Goal: Information Seeking & Learning: Understand process/instructions

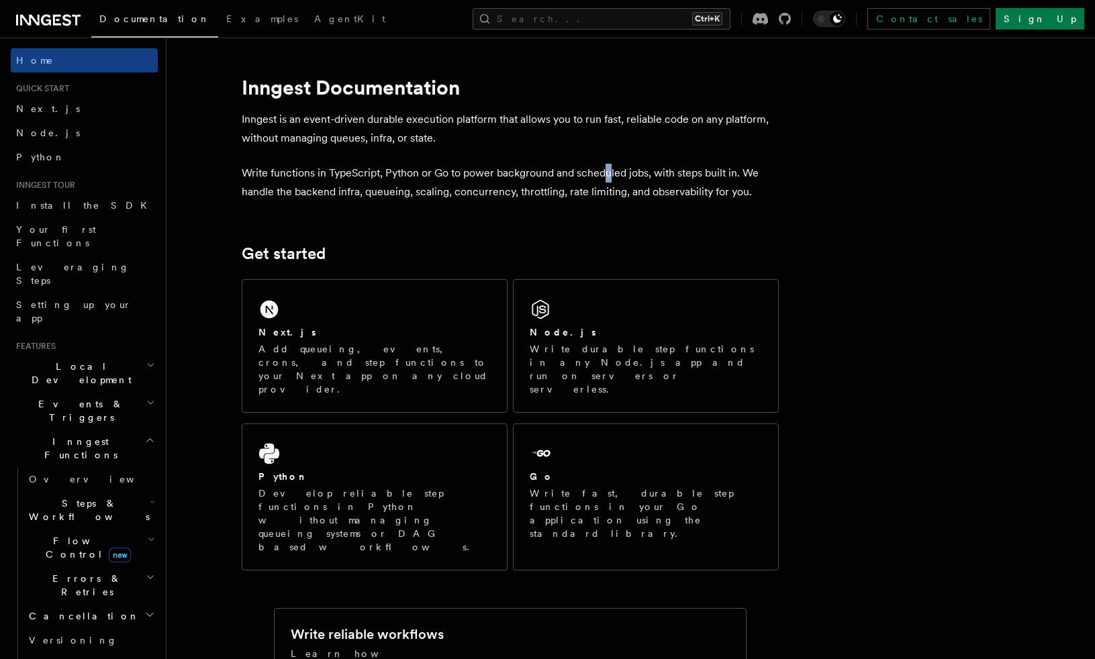
drag, startPoint x: 611, startPoint y: 158, endPoint x: 497, endPoint y: 181, distance: 116.2
click at [499, 180] on p "Write functions in TypeScript, Python or Go to power background and scheduled j…" at bounding box center [510, 183] width 537 height 38
click at [137, 529] on h2 "Flow Control new" at bounding box center [90, 548] width 134 height 38
click at [148, 534] on icon "button" at bounding box center [151, 539] width 7 height 11
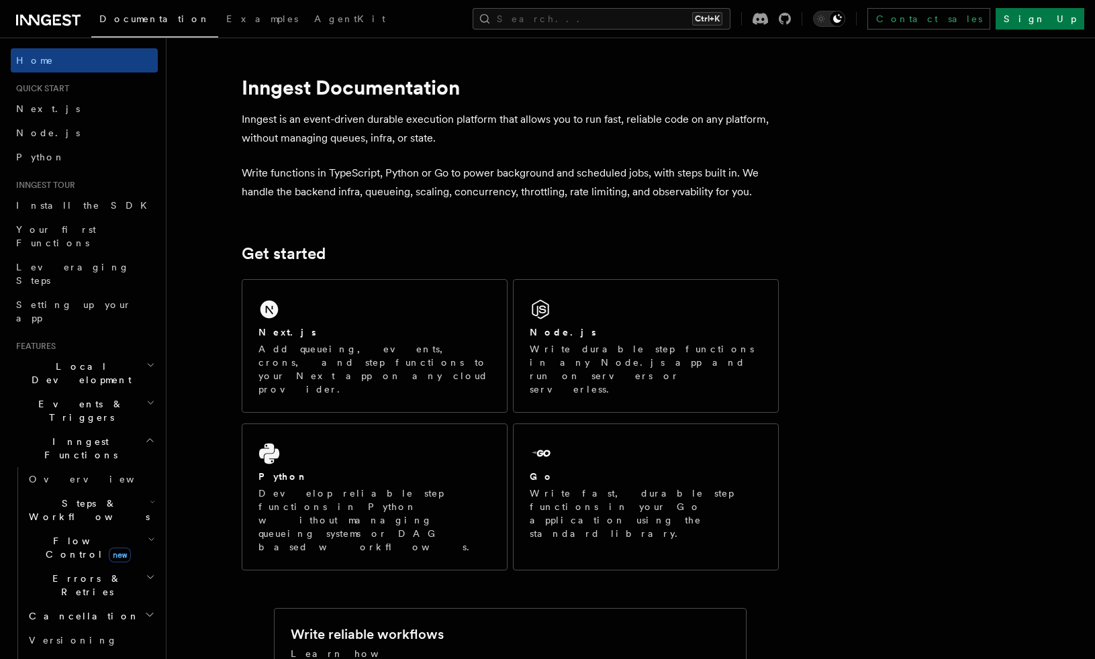
click at [135, 491] on h2 "Steps & Workflows" at bounding box center [90, 510] width 134 height 38
click at [132, 553] on link "Function steps" at bounding box center [96, 565] width 121 height 24
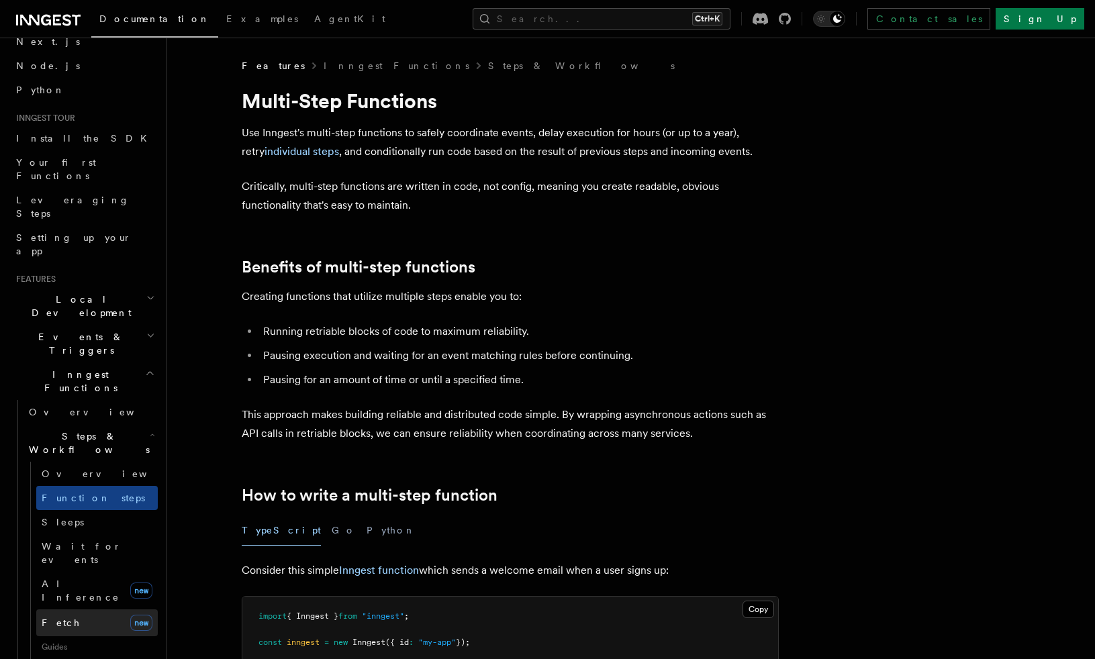
scroll to position [134, 0]
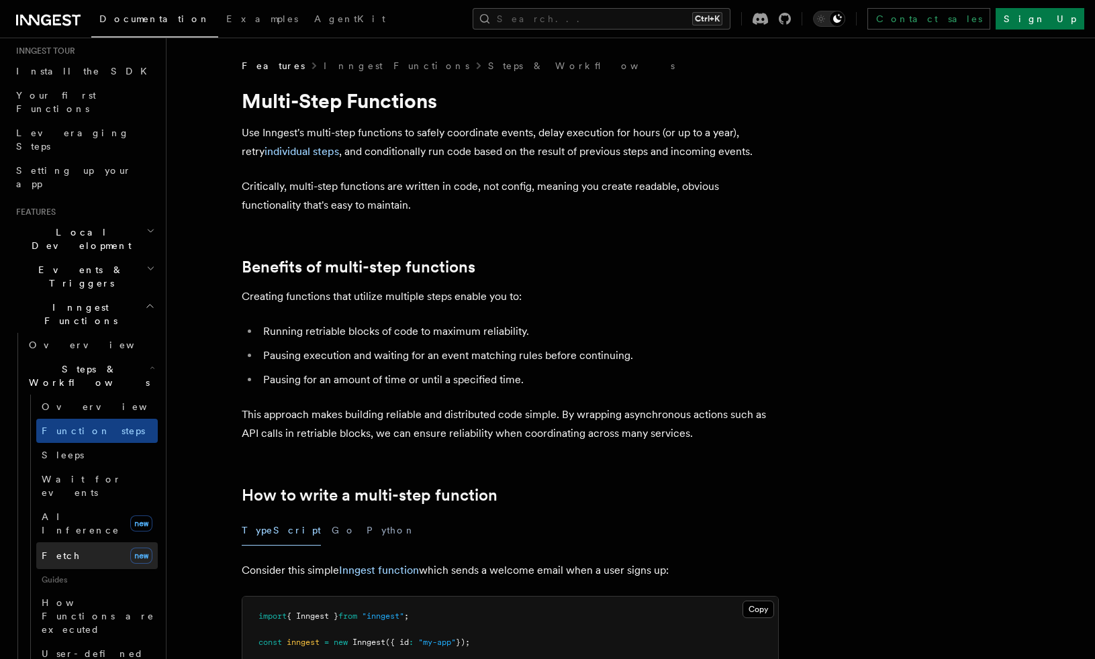
click at [84, 542] on link "Fetch new" at bounding box center [96, 555] width 121 height 27
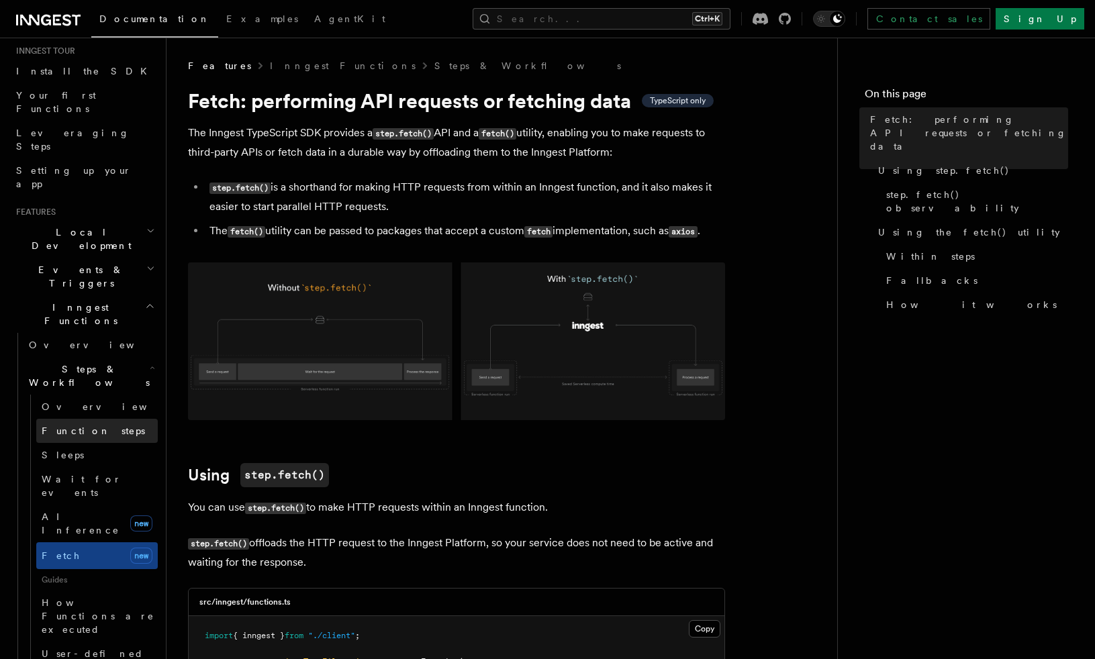
click at [99, 426] on span "Function steps" at bounding box center [93, 431] width 103 height 11
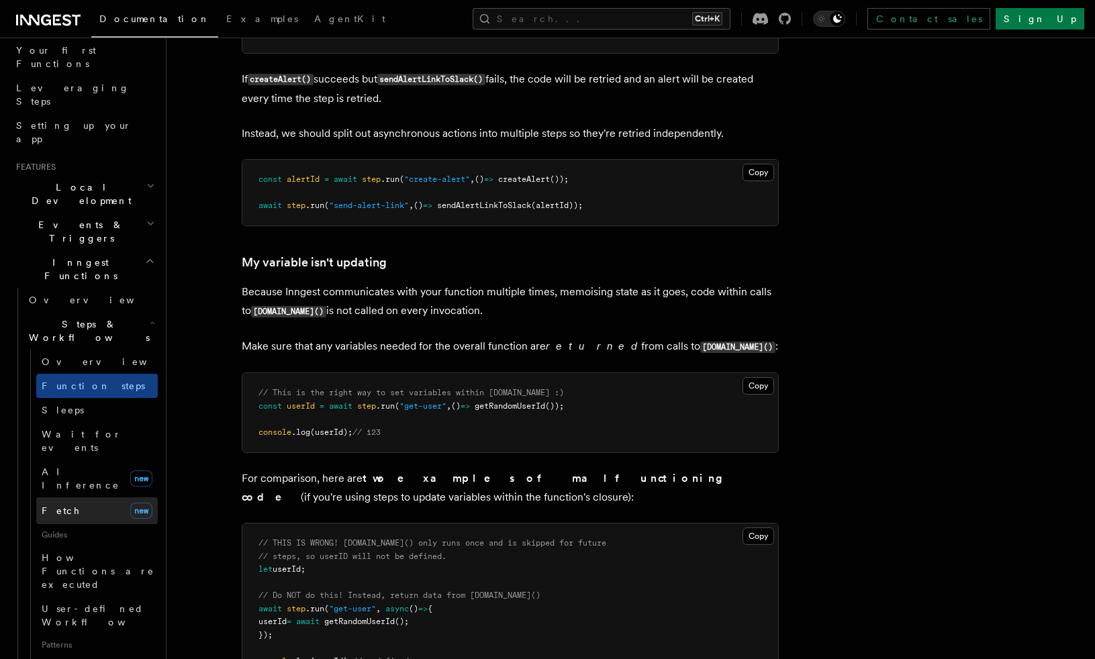
scroll to position [201, 0]
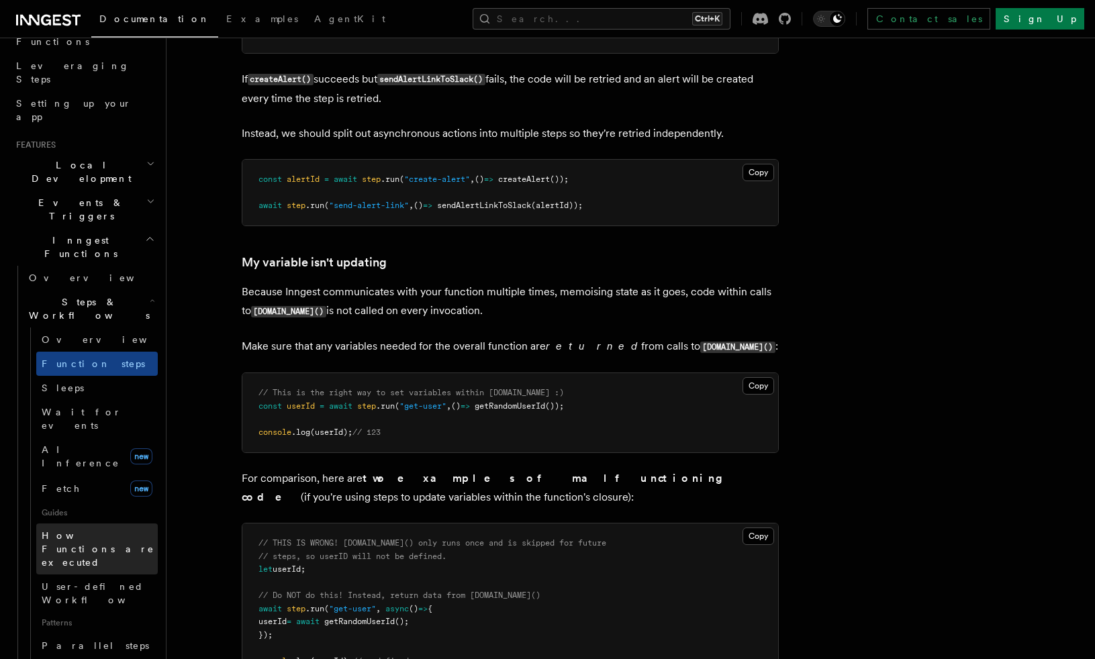
click at [120, 529] on span "How Functions are executed" at bounding box center [100, 549] width 116 height 40
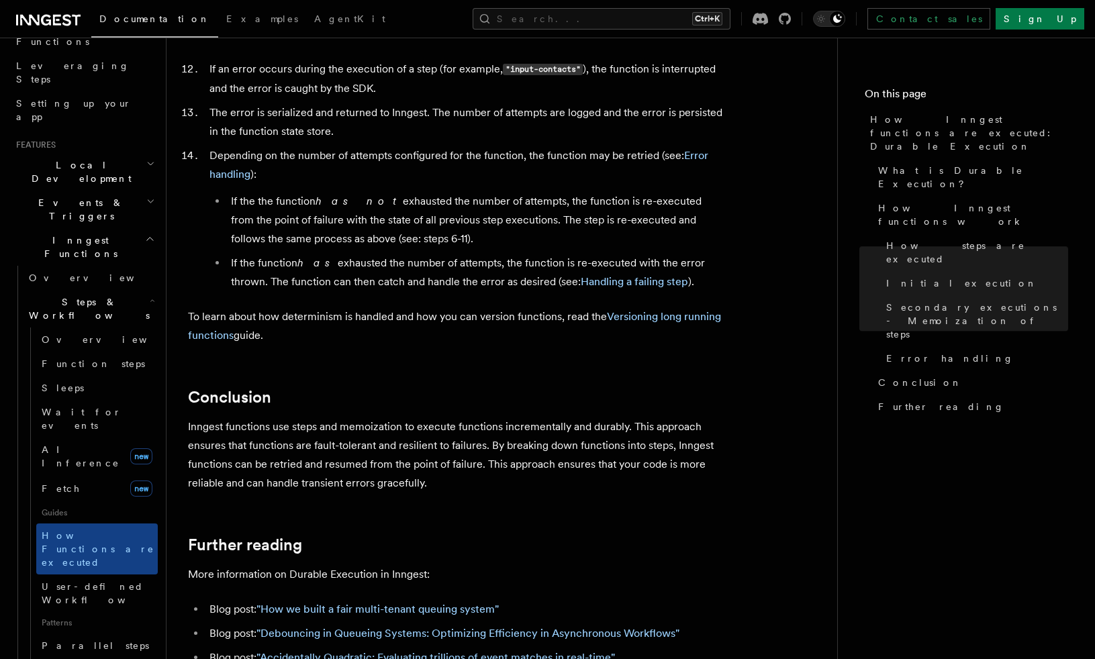
scroll to position [2282, 0]
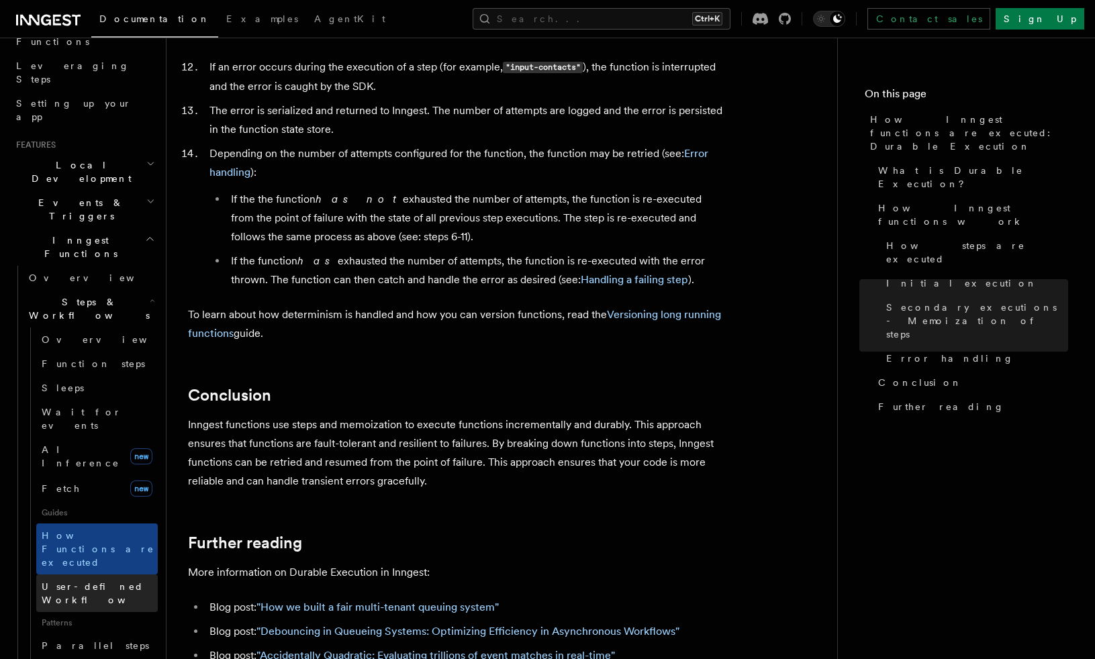
click at [103, 575] on link "User-defined Workflows" at bounding box center [96, 594] width 121 height 38
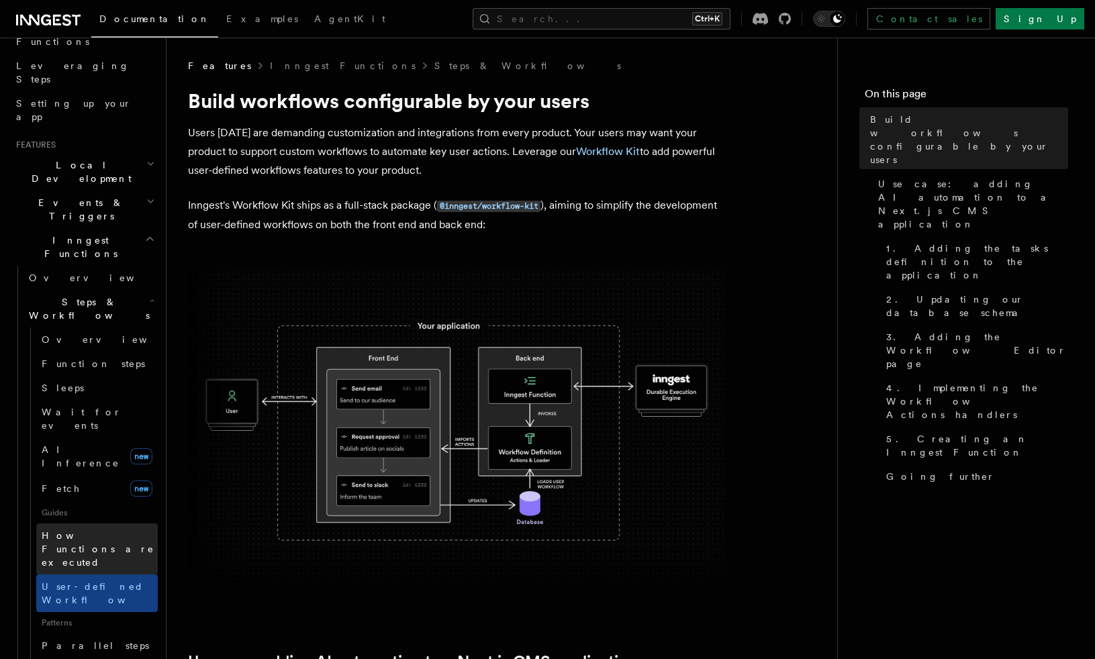
click at [81, 530] on span "How Functions are executed" at bounding box center [98, 549] width 113 height 38
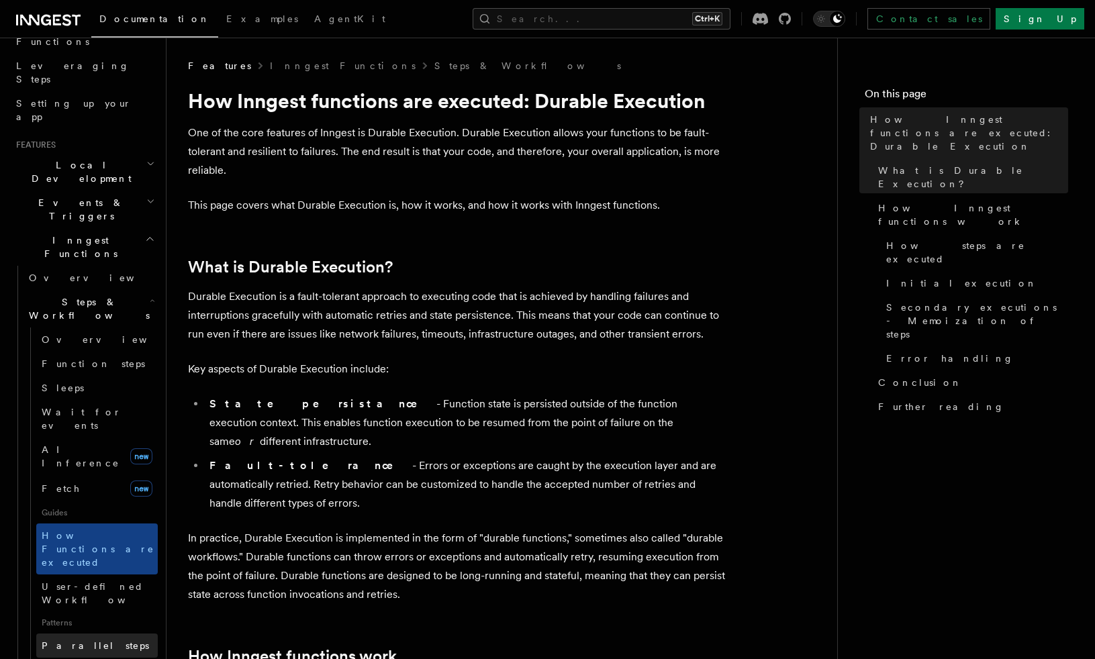
click at [108, 634] on link "Parallel steps" at bounding box center [96, 646] width 121 height 24
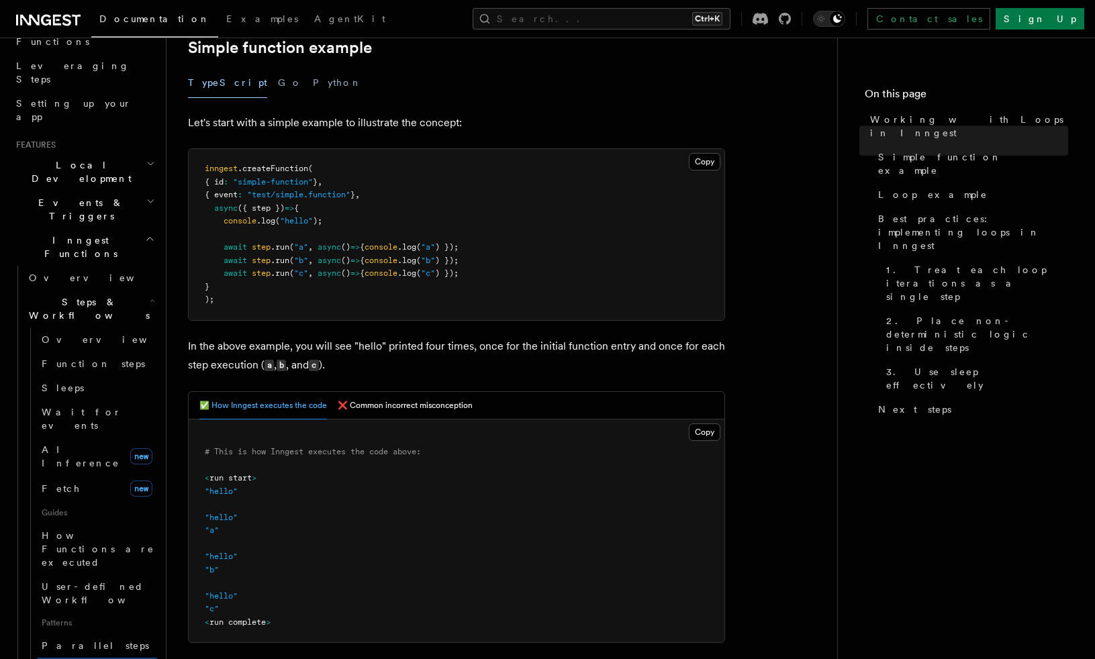
scroll to position [268, 0]
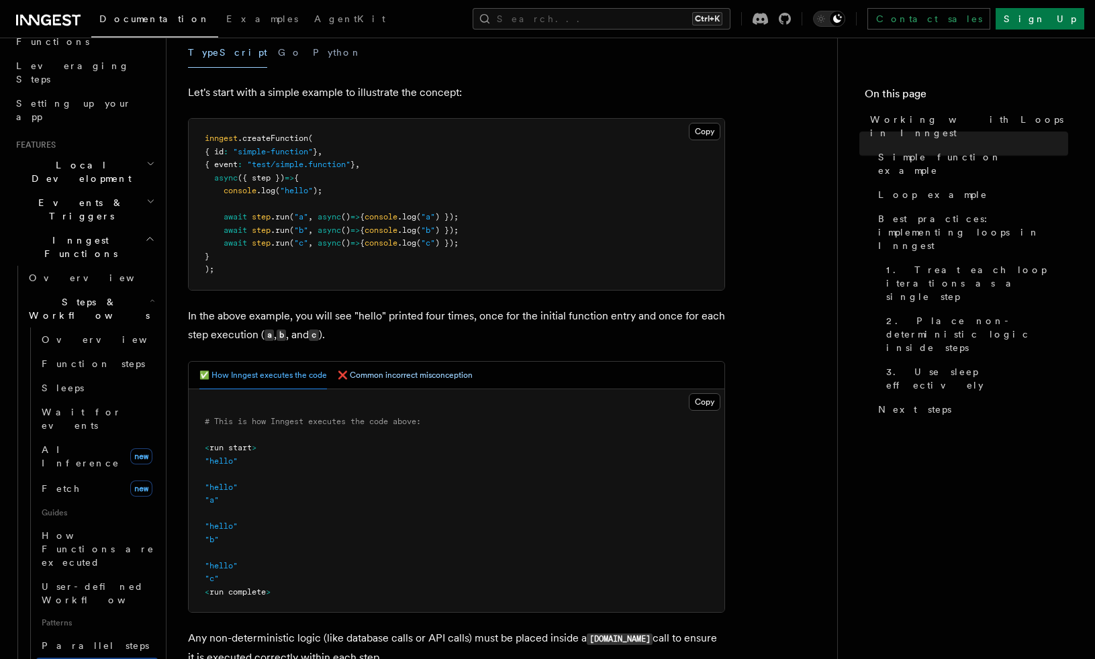
click at [433, 379] on button "❌ Common incorrect misconception" at bounding box center [405, 376] width 135 height 28
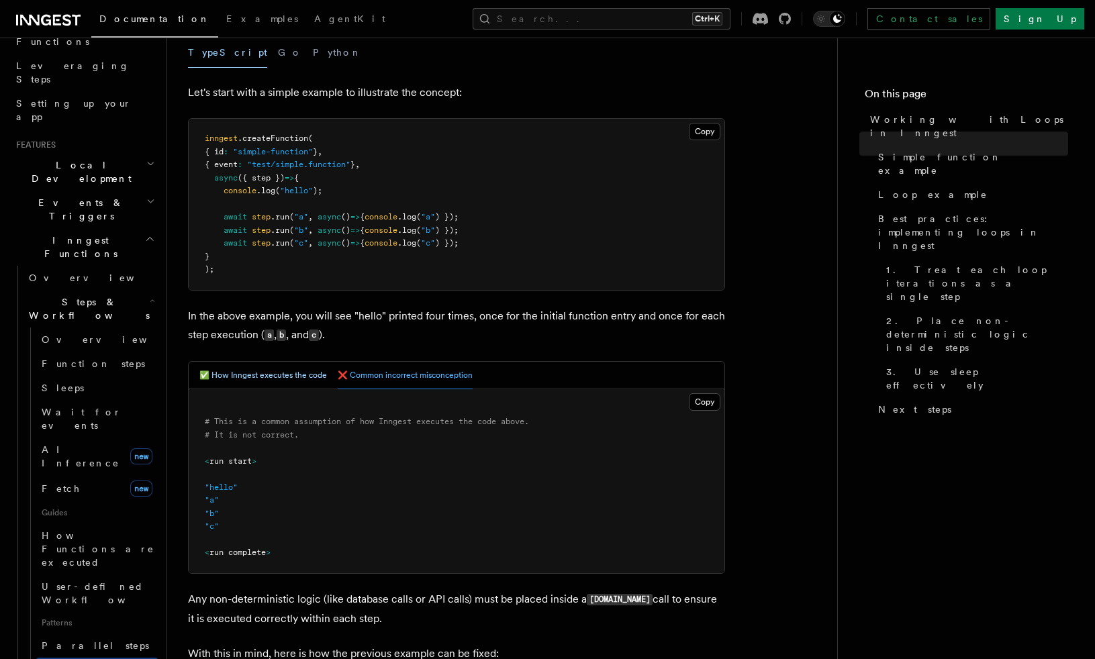
click at [295, 371] on button "✅ How Inngest executes the code" at bounding box center [263, 376] width 128 height 28
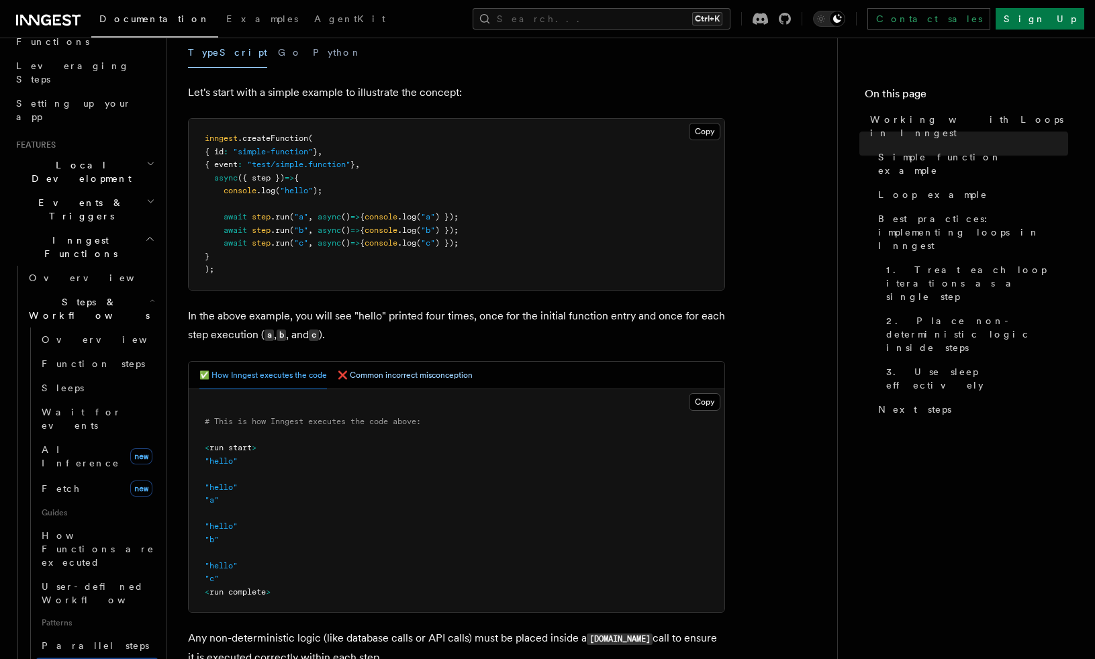
click at [386, 375] on button "❌ Common incorrect misconception" at bounding box center [405, 376] width 135 height 28
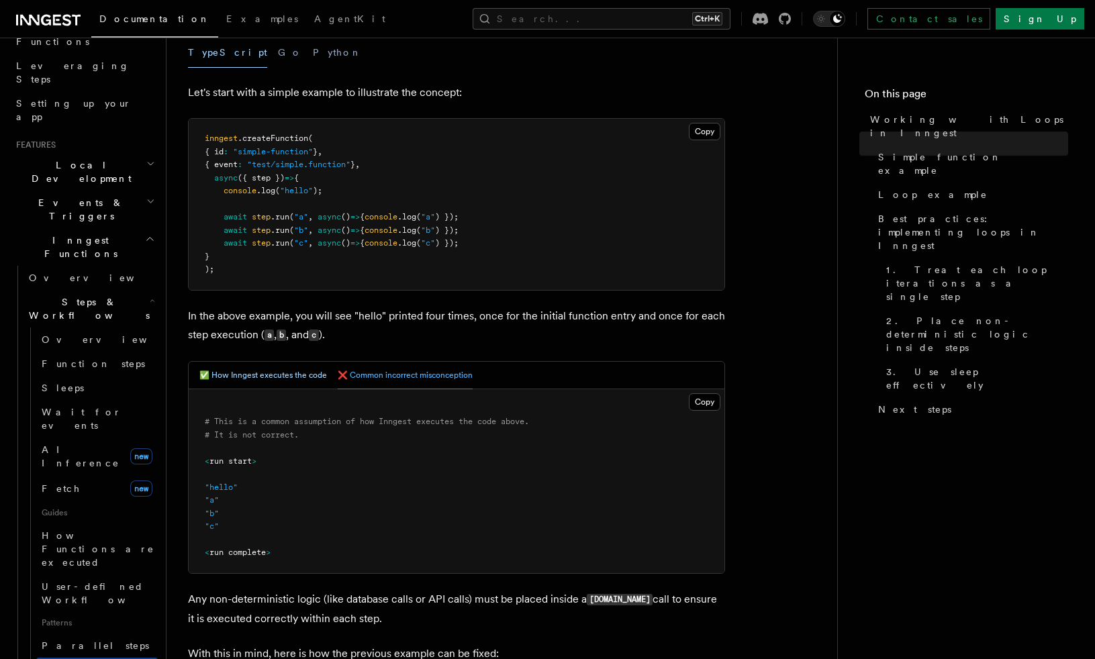
click at [269, 376] on button "✅ How Inngest executes the code" at bounding box center [263, 376] width 128 height 28
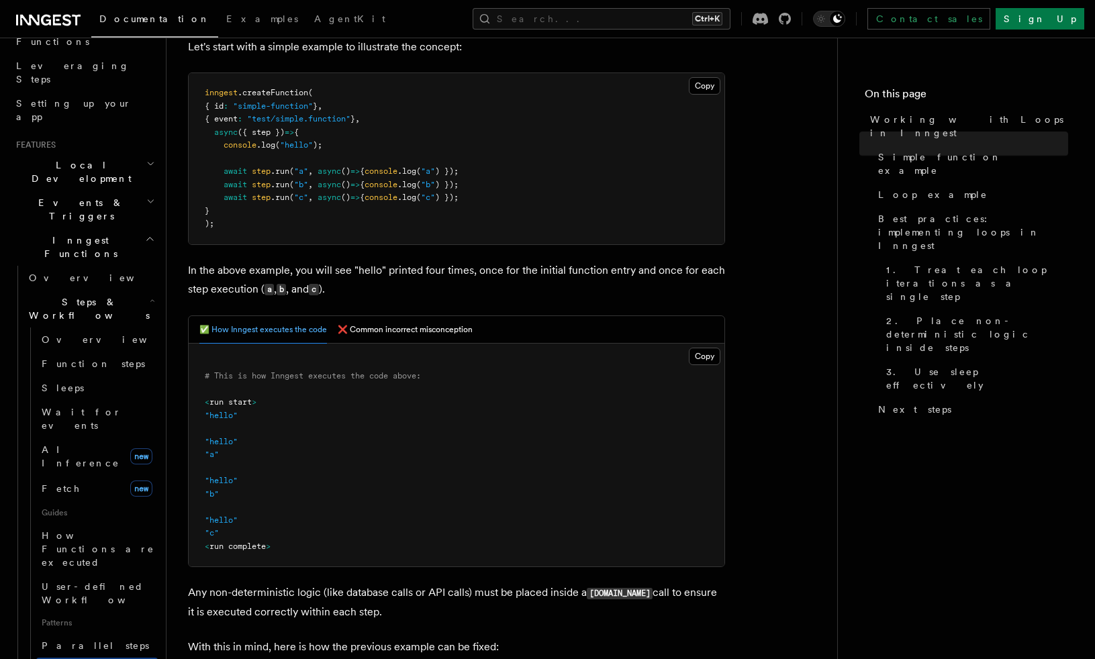
scroll to position [336, 0]
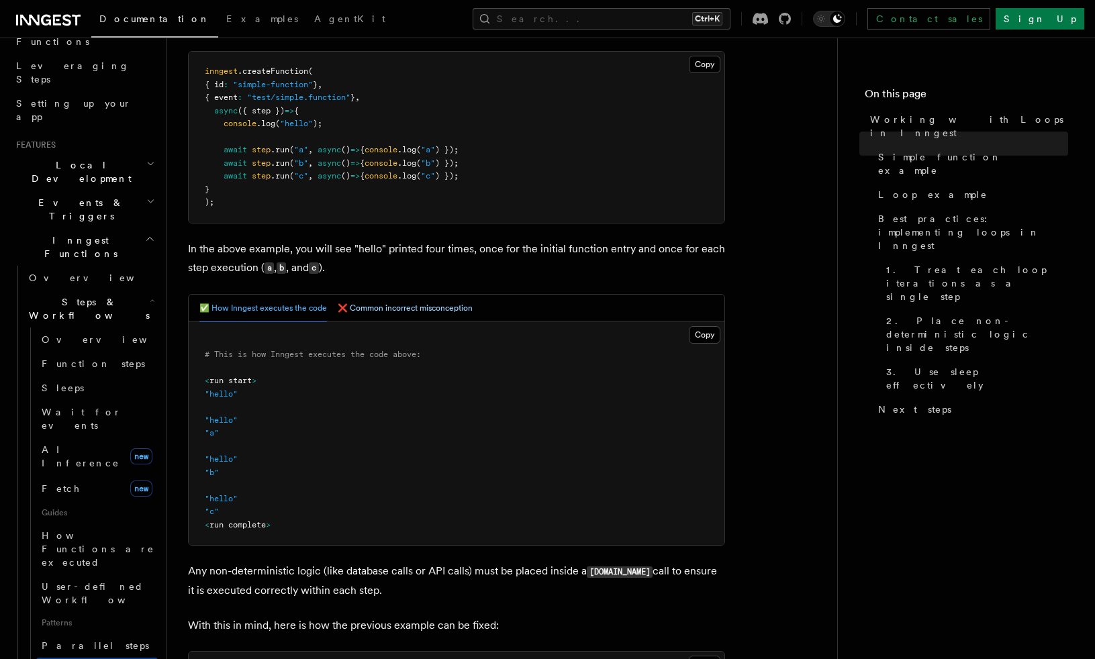
click at [381, 308] on button "❌ Common incorrect misconception" at bounding box center [405, 309] width 135 height 28
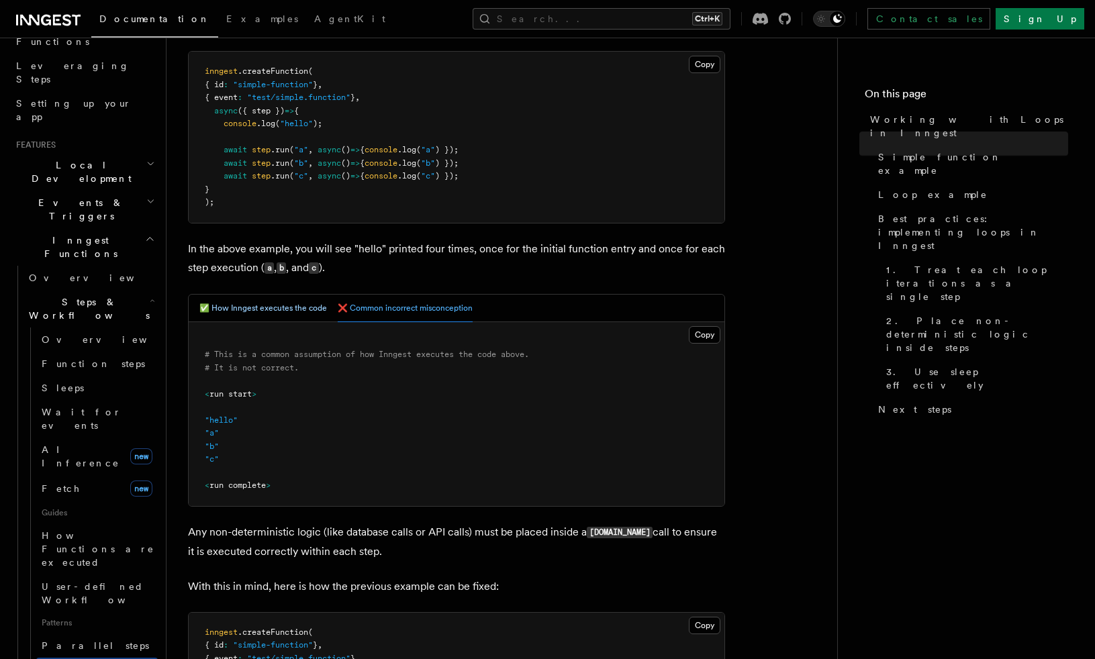
click at [273, 307] on button "✅ How Inngest executes the code" at bounding box center [263, 309] width 128 height 28
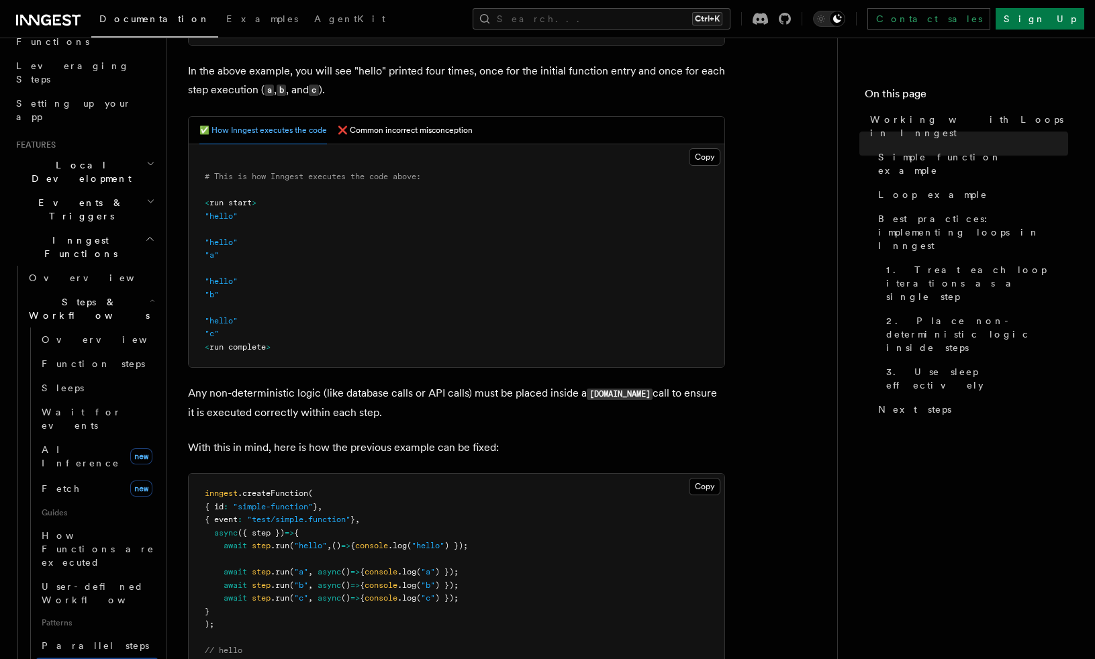
scroll to position [537, 0]
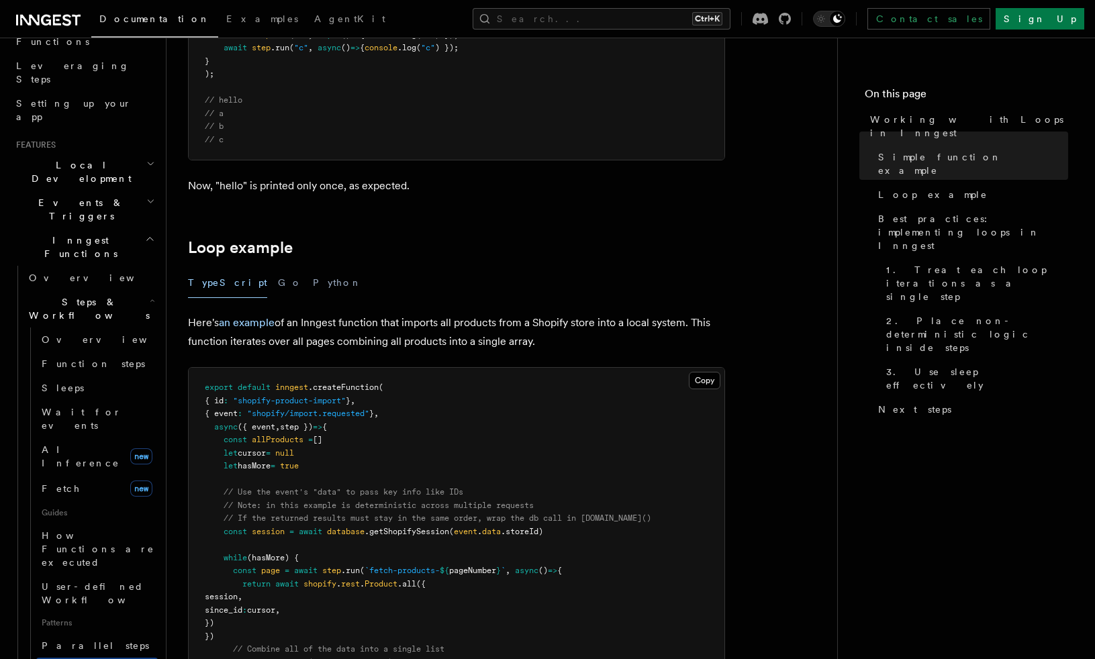
scroll to position [1208, 0]
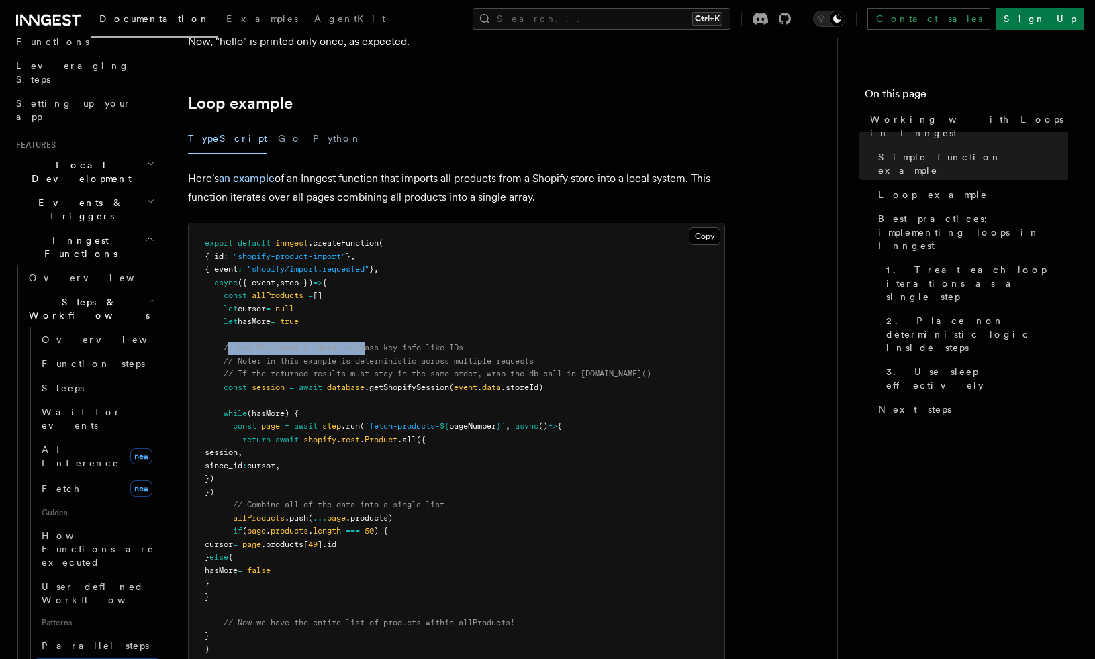
drag, startPoint x: 230, startPoint y: 348, endPoint x: 373, endPoint y: 353, distance: 142.4
click at [373, 353] on pre "export default inngest .createFunction ( { id : "shopify-product-import" } , { …" at bounding box center [457, 447] width 536 height 446
click at [377, 352] on span "// Use the event's "data" to pass key info like IDs" at bounding box center [344, 347] width 240 height 9
drag, startPoint x: 301, startPoint y: 346, endPoint x: 444, endPoint y: 349, distance: 143.0
click at [444, 349] on span "// Use the event's "data" to pass key info like IDs" at bounding box center [344, 347] width 240 height 9
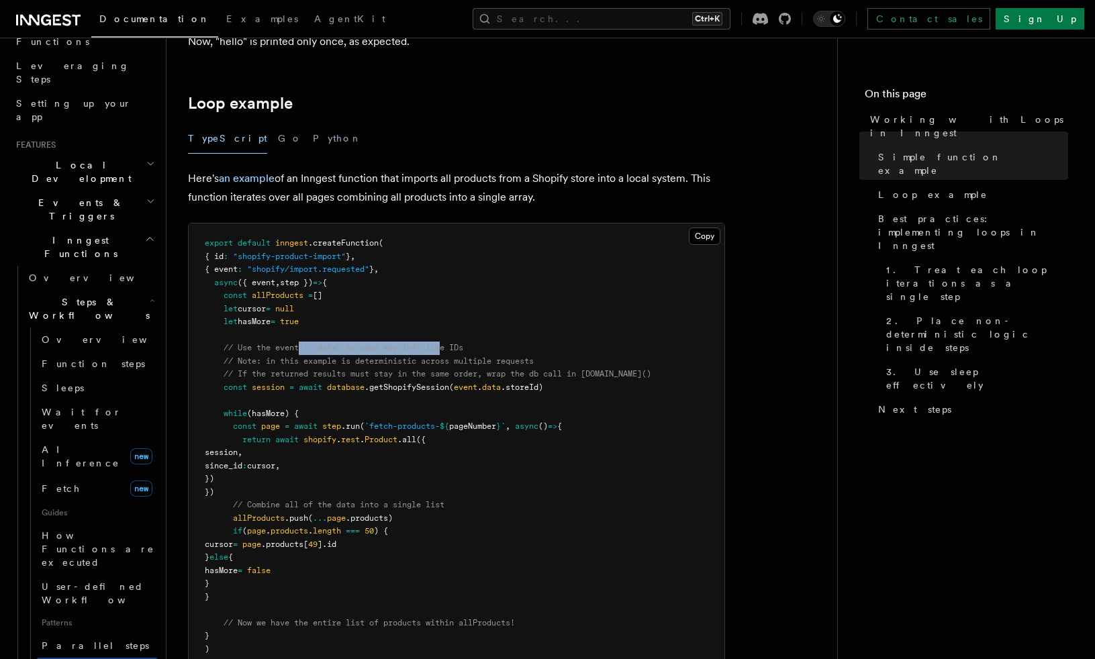
click at [446, 349] on span "// Use the event's "data" to pass key info like IDs" at bounding box center [344, 347] width 240 height 9
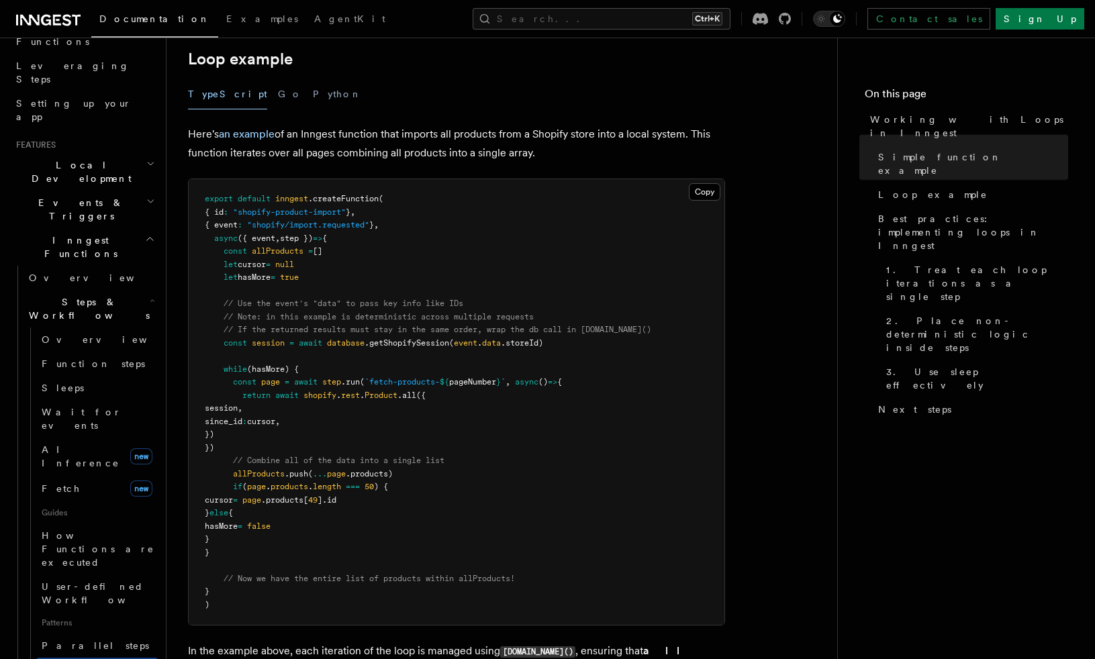
scroll to position [1275, 0]
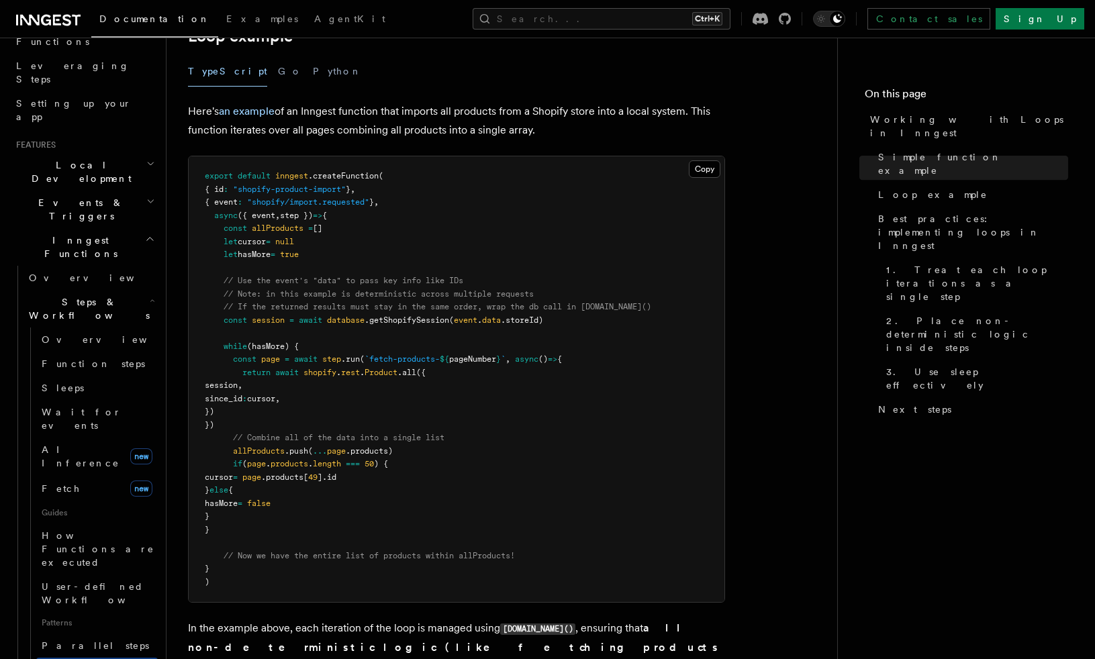
click at [380, 360] on span "`fetch-products-" at bounding box center [401, 358] width 75 height 9
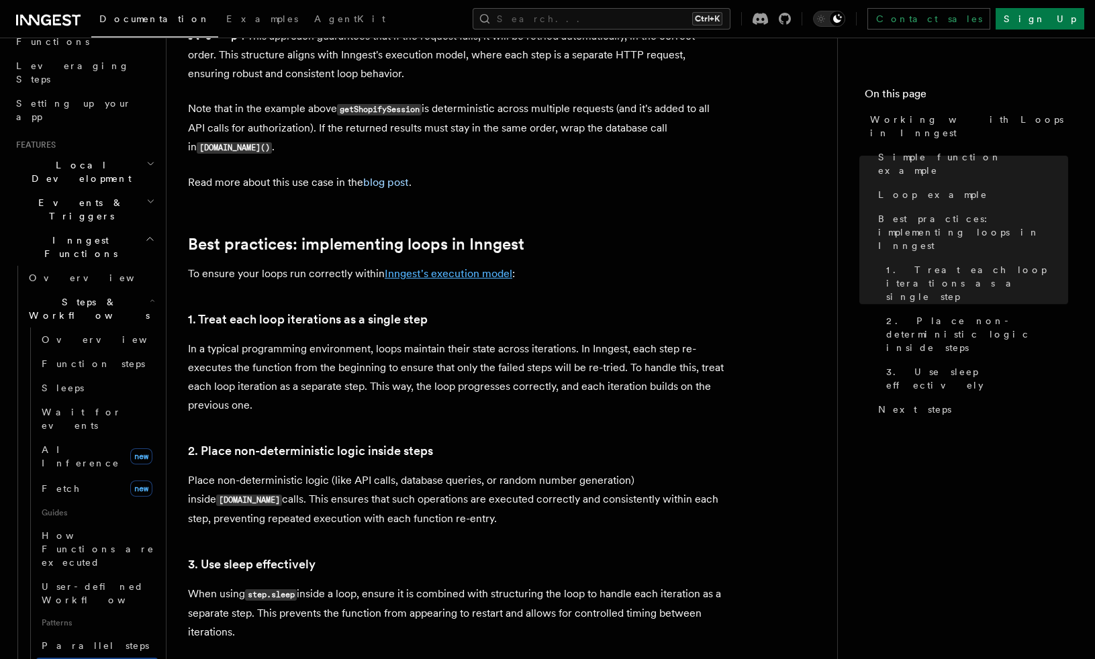
scroll to position [1947, 0]
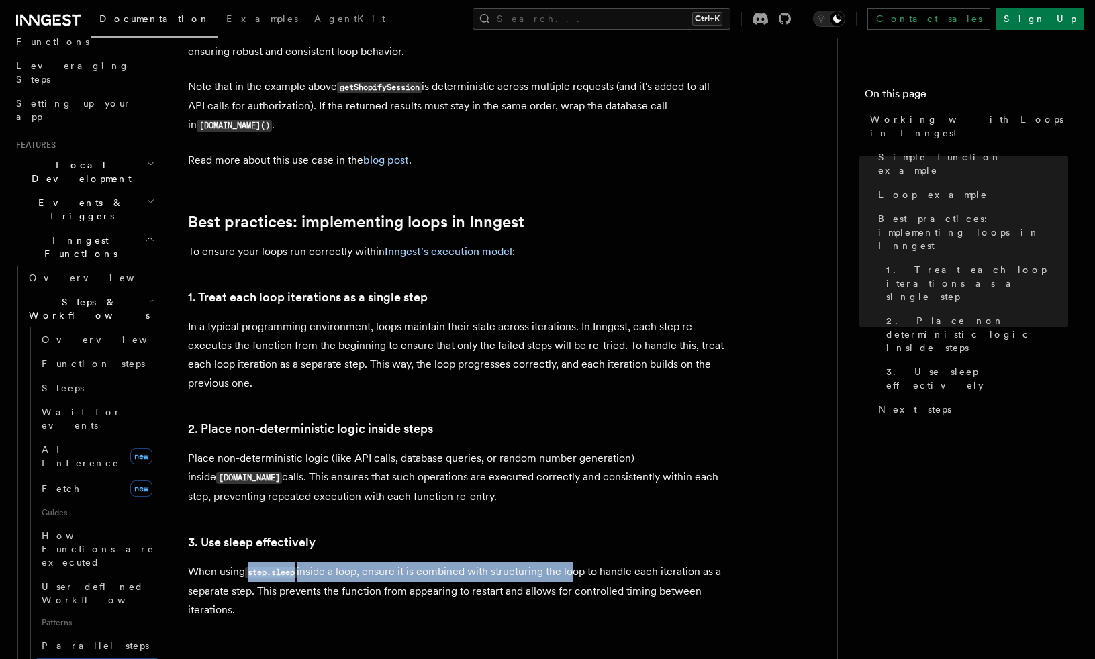
drag, startPoint x: 252, startPoint y: 556, endPoint x: 583, endPoint y: 544, distance: 331.8
click at [583, 563] on p "When using step.sleep inside a loop, ensure it is combined with structuring the…" at bounding box center [456, 591] width 537 height 57
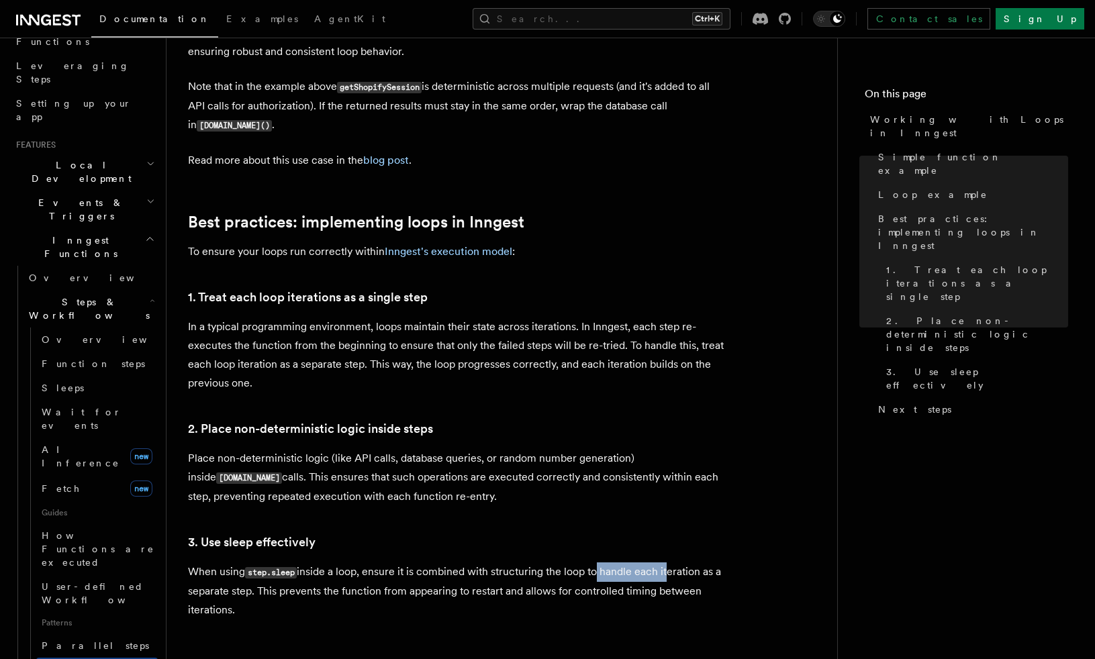
drag, startPoint x: 597, startPoint y: 555, endPoint x: 666, endPoint y: 555, distance: 69.1
click at [666, 563] on p "When using step.sleep inside a loop, ensure it is combined with structuring the…" at bounding box center [456, 591] width 537 height 57
drag, startPoint x: 666, startPoint y: 555, endPoint x: 404, endPoint y: 553, distance: 261.8
click at [404, 563] on p "When using step.sleep inside a loop, ensure it is combined with structuring the…" at bounding box center [456, 591] width 537 height 57
drag, startPoint x: 225, startPoint y: 571, endPoint x: 450, endPoint y: 561, distance: 225.1
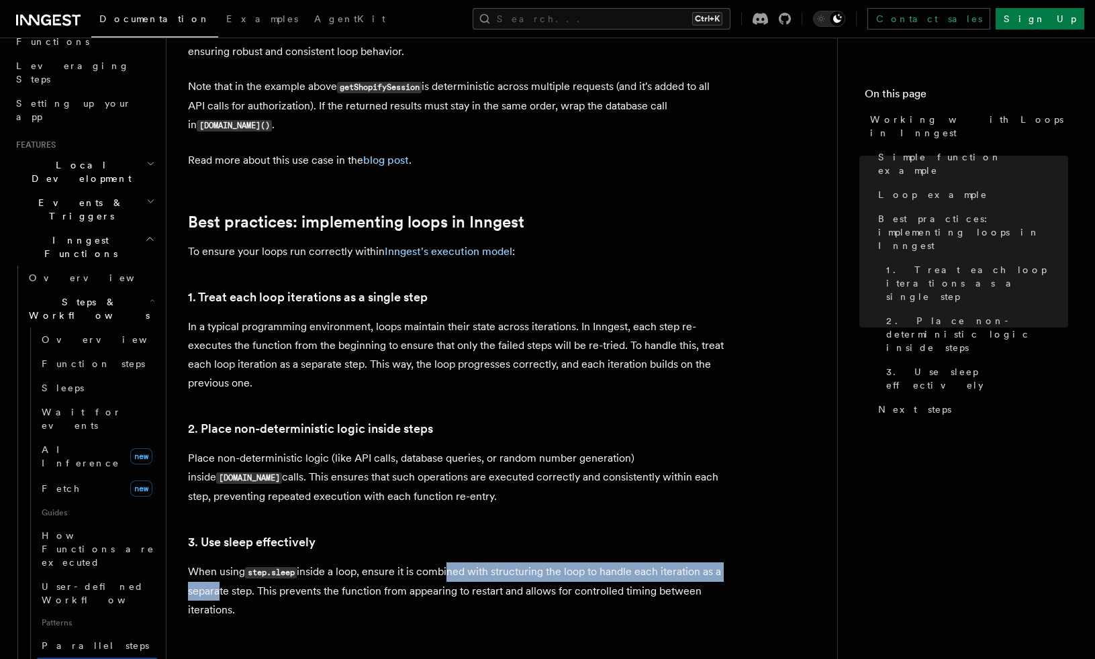
click at [450, 563] on p "When using step.sleep inside a loop, ensure it is combined with structuring the…" at bounding box center [456, 591] width 537 height 57
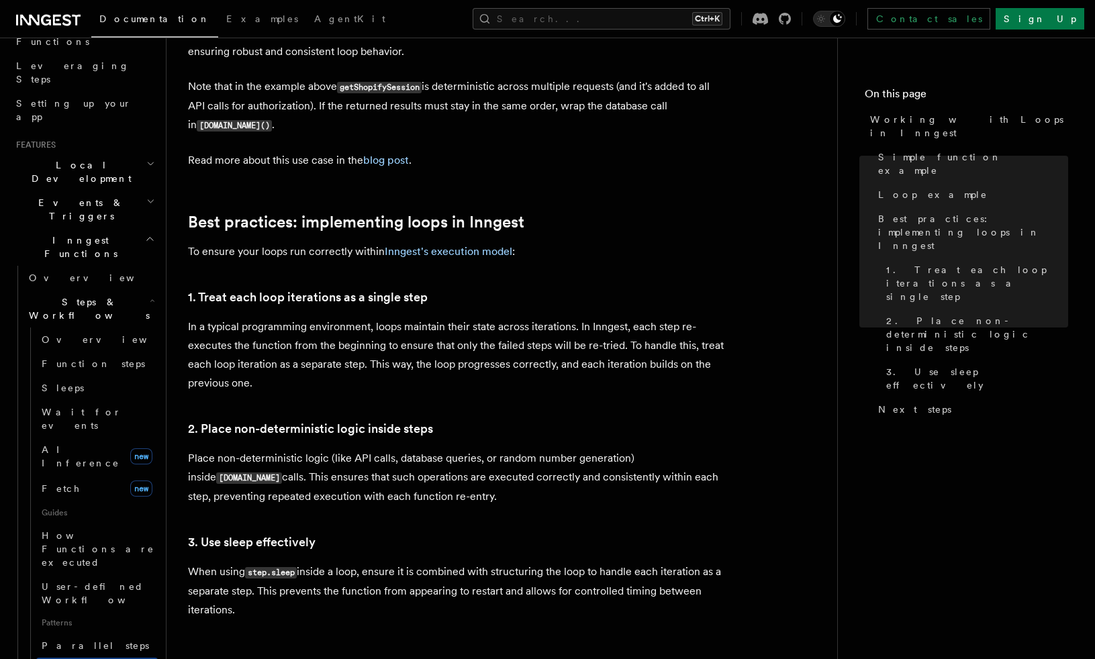
drag, startPoint x: 269, startPoint y: 583, endPoint x: 449, endPoint y: 577, distance: 180.0
click at [449, 577] on p "When using step.sleep inside a loop, ensure it is combined with structuring the…" at bounding box center [456, 591] width 537 height 57
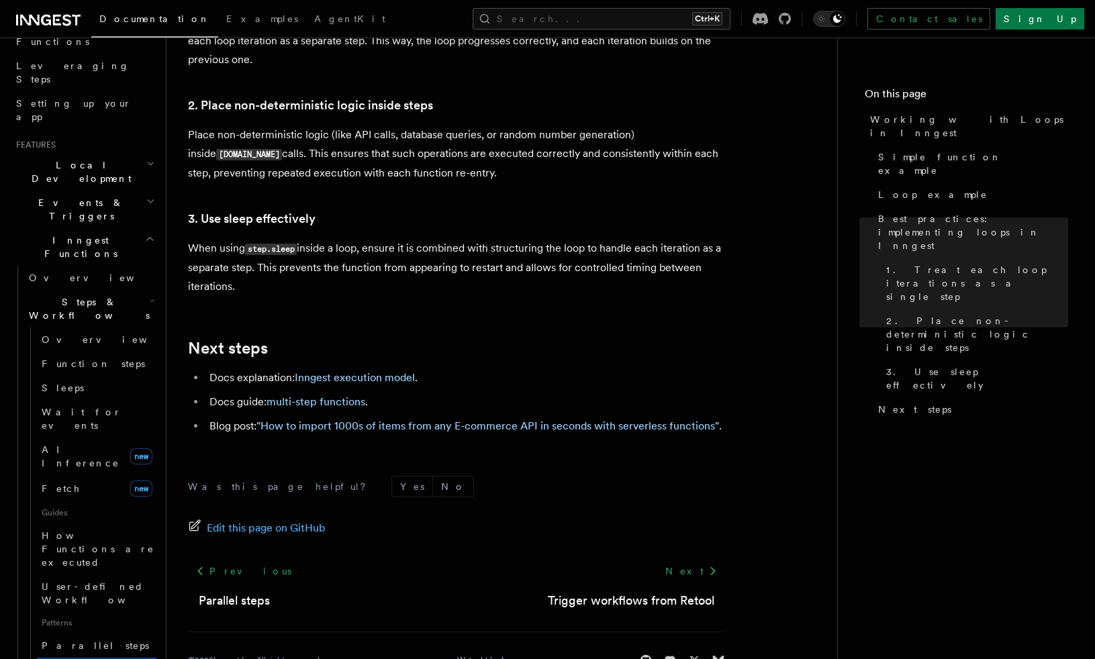
scroll to position [2292, 0]
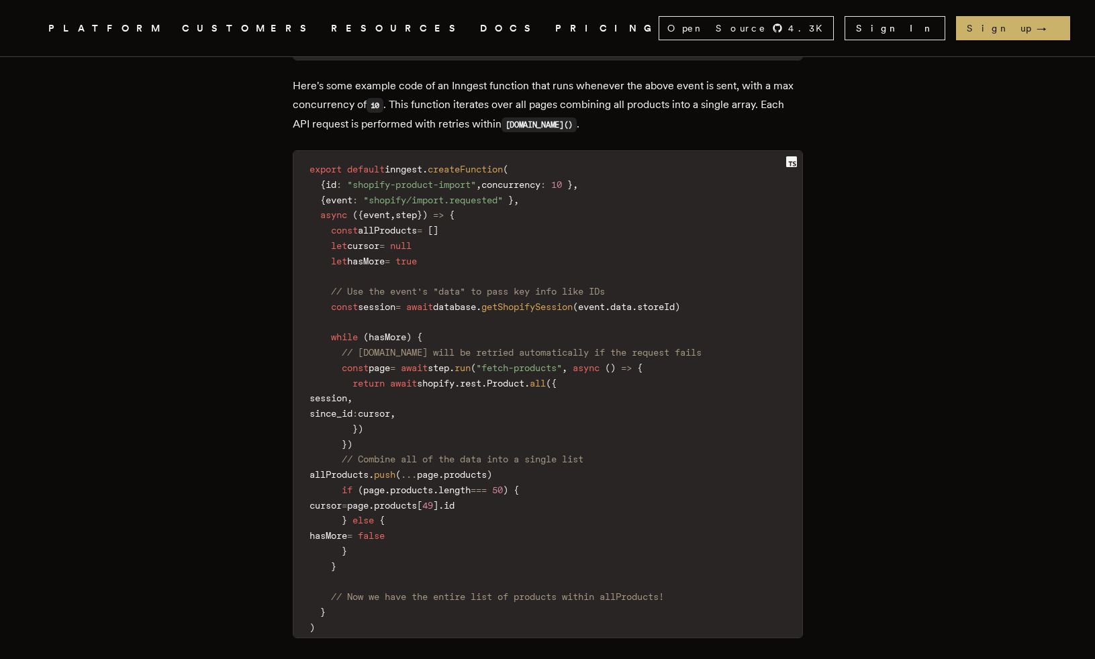
scroll to position [2187, 0]
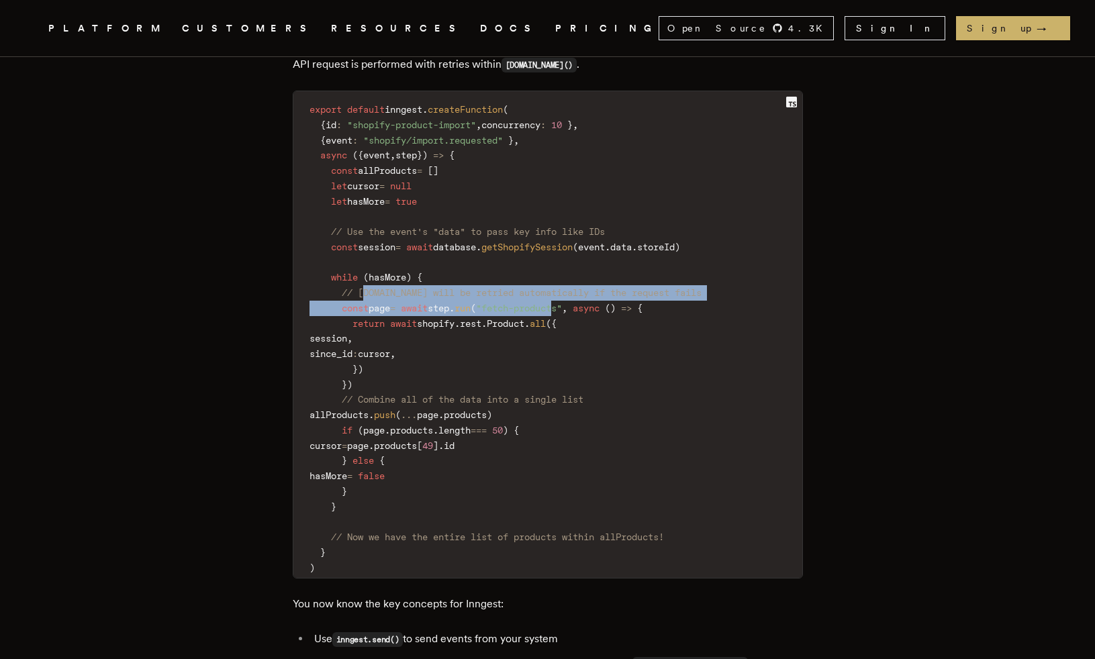
drag, startPoint x: 401, startPoint y: 258, endPoint x: 605, endPoint y: 264, distance: 203.5
click at [605, 264] on code "export default inngest . createFunction ( { id : "shopify-product-import" , con…" at bounding box center [547, 338] width 509 height 479
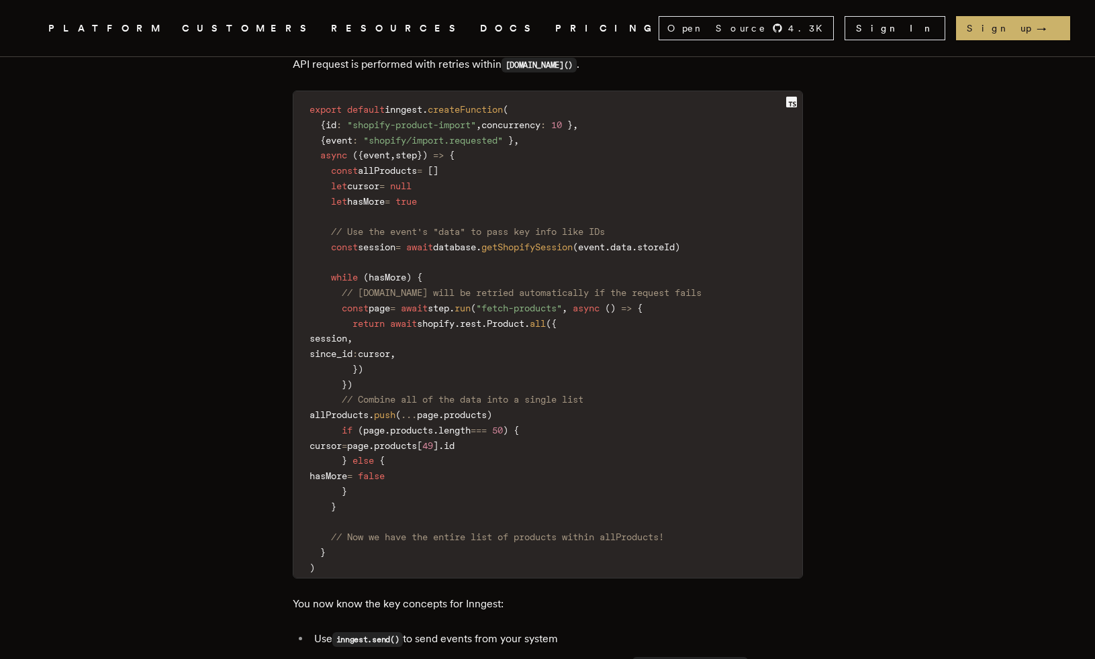
click at [573, 303] on span at bounding box center [569, 308] width 5 height 11
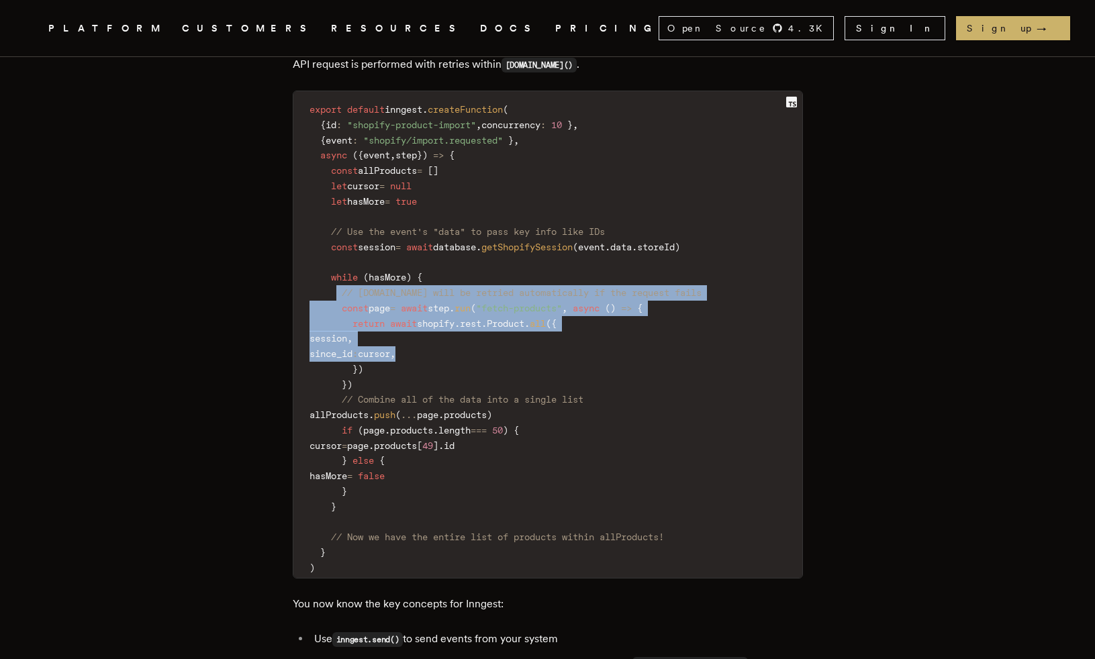
drag, startPoint x: 341, startPoint y: 258, endPoint x: 597, endPoint y: 319, distance: 262.9
click at [597, 319] on code "export default inngest . createFunction ( { id : "shopify-product-import" , con…" at bounding box center [547, 338] width 509 height 479
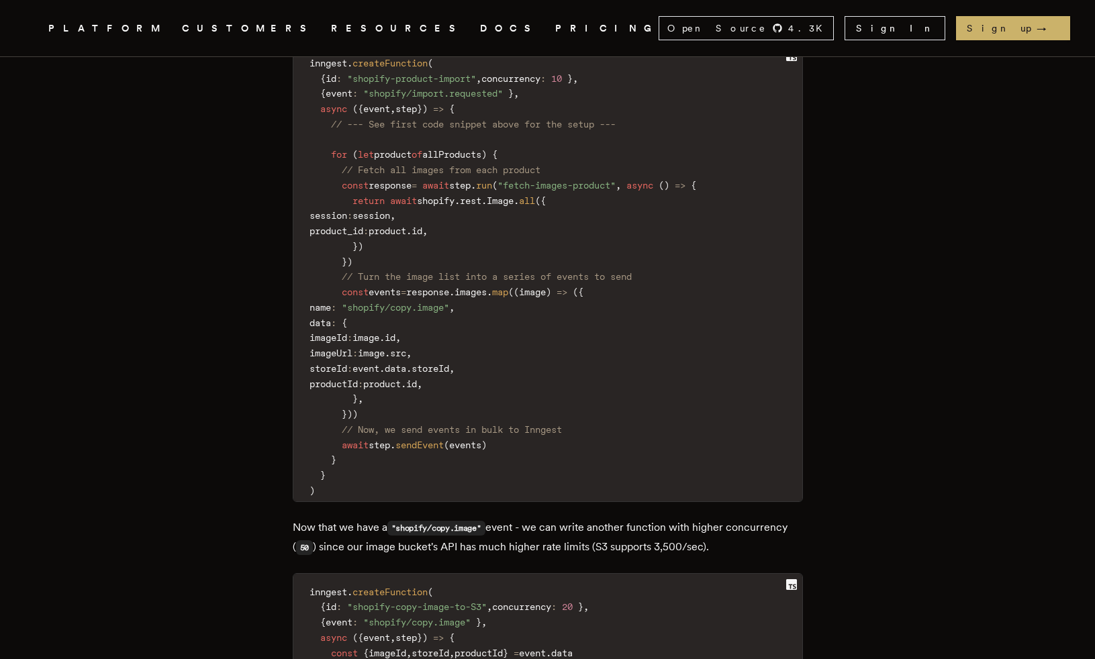
scroll to position [4011, 0]
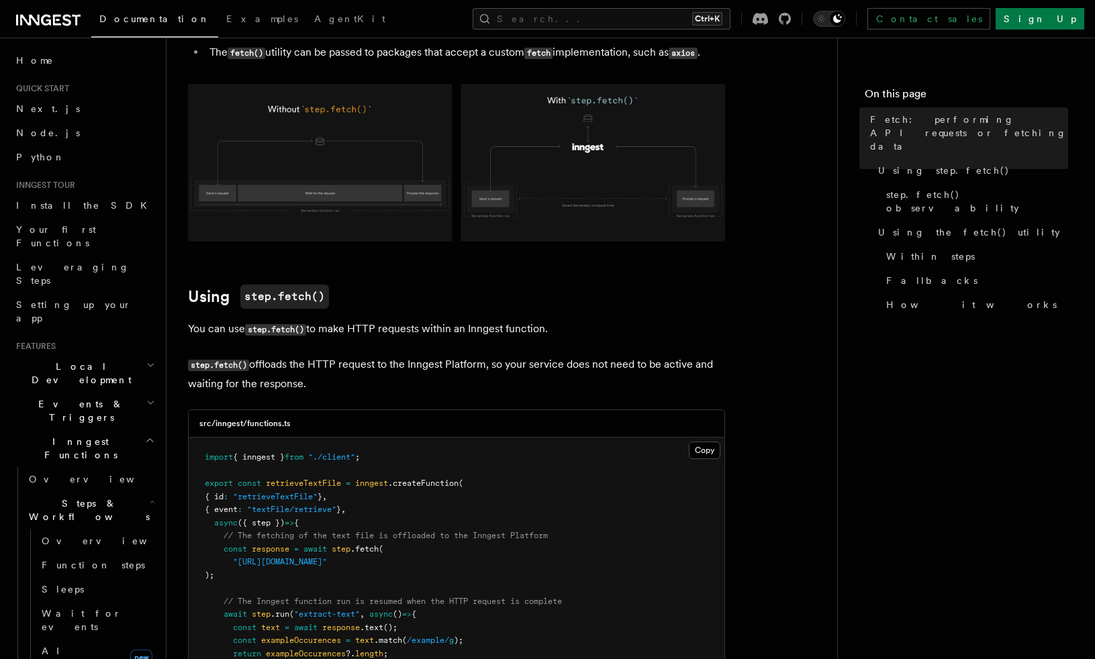
scroll to position [268, 0]
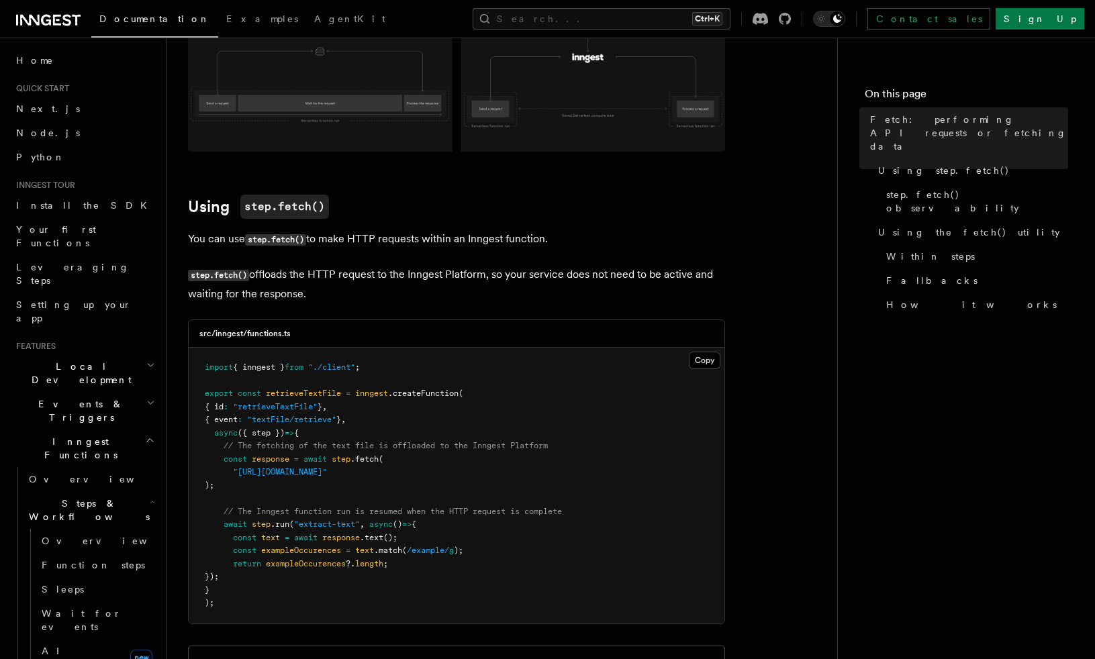
click at [504, 486] on pre "import { inngest } from "./client" ; export const retrieveTextFile = inngest .c…" at bounding box center [457, 486] width 536 height 276
